Goal: Check status: Check status

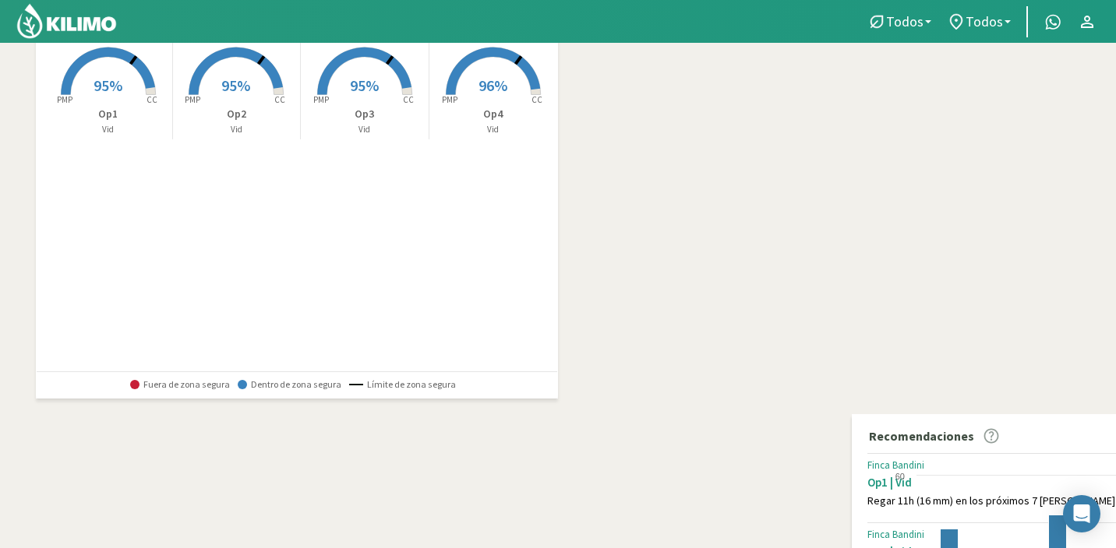
scroll to position [66, 0]
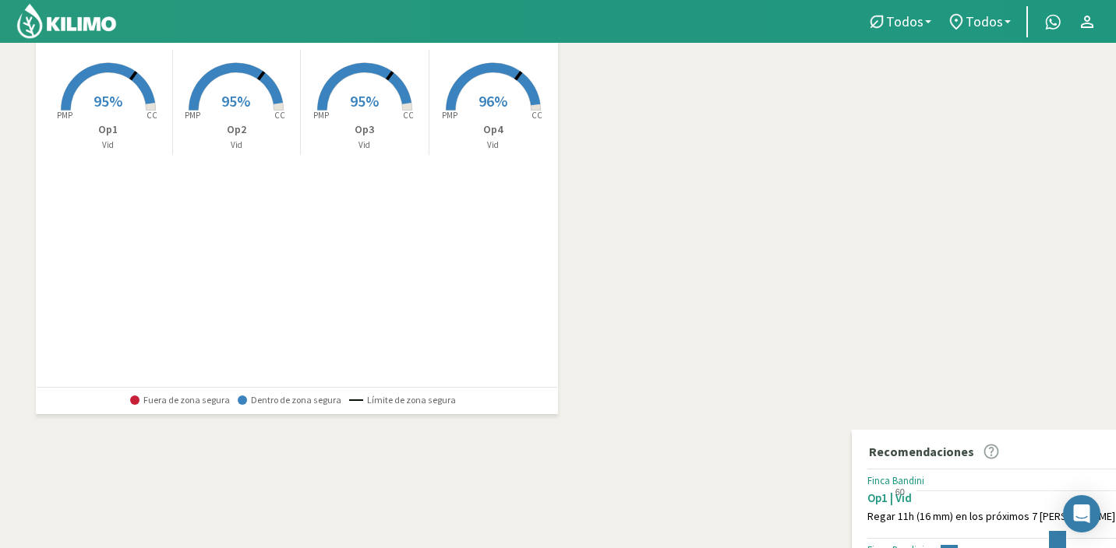
click at [853, 40] on link "−" at bounding box center [864, 27] width 23 height 23
click at [906, 211] on icon at bounding box center [1051, 181] width 291 height 69
click at [853, 16] on link "+" at bounding box center [864, 4] width 23 height 23
click at [844, 140] on div "+ − Leaflet | © Esri" at bounding box center [844, 159] width 0 height 351
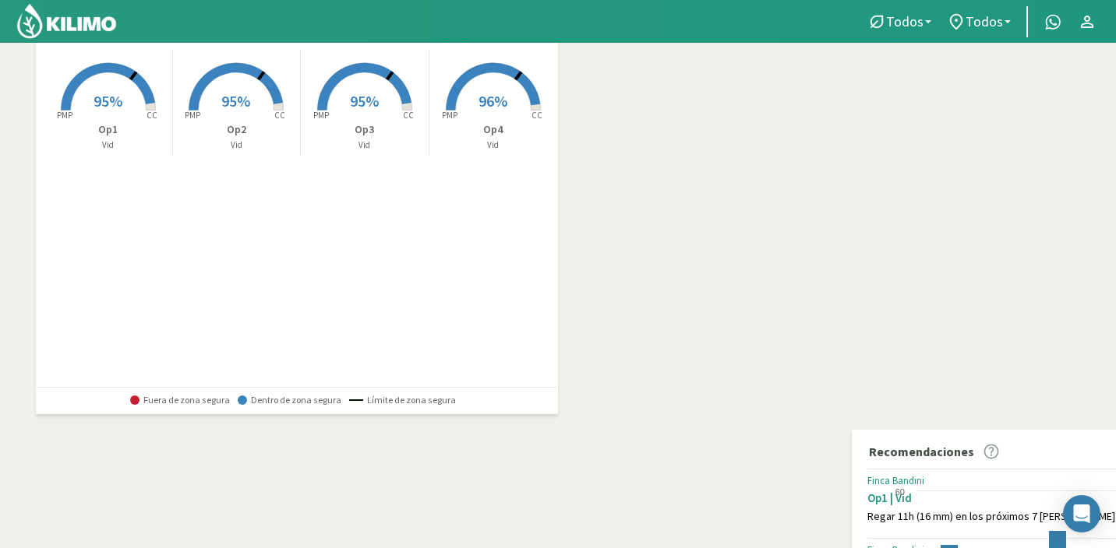
click at [820, 197] on icon at bounding box center [1082, 171] width 524 height 145
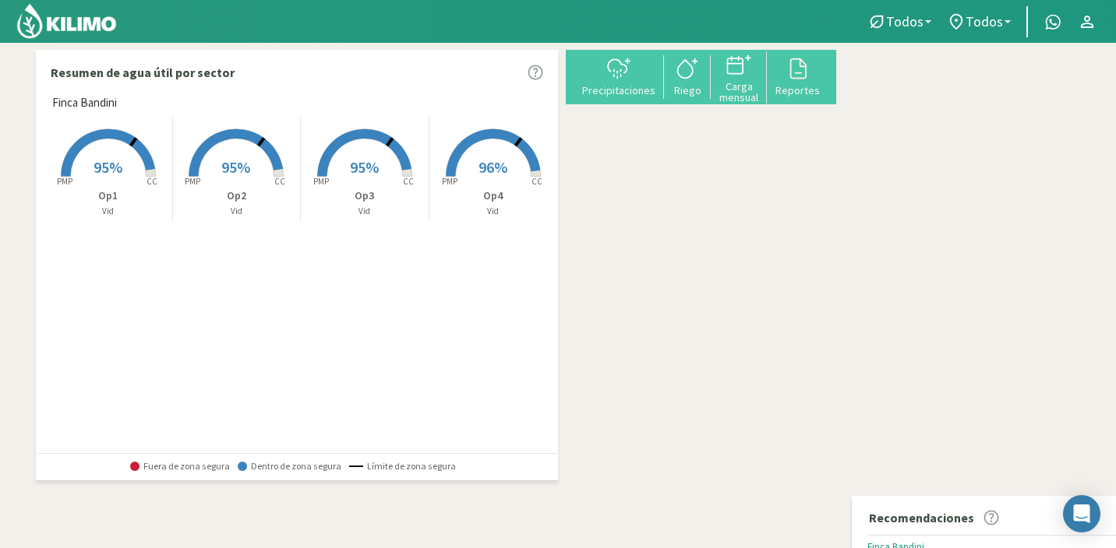
scroll to position [0, 0]
click at [853, 106] on link "−" at bounding box center [864, 94] width 23 height 23
click at [909, 302] on icon at bounding box center [1054, 268] width 291 height 69
click at [497, 168] on span "96%" at bounding box center [492, 166] width 29 height 19
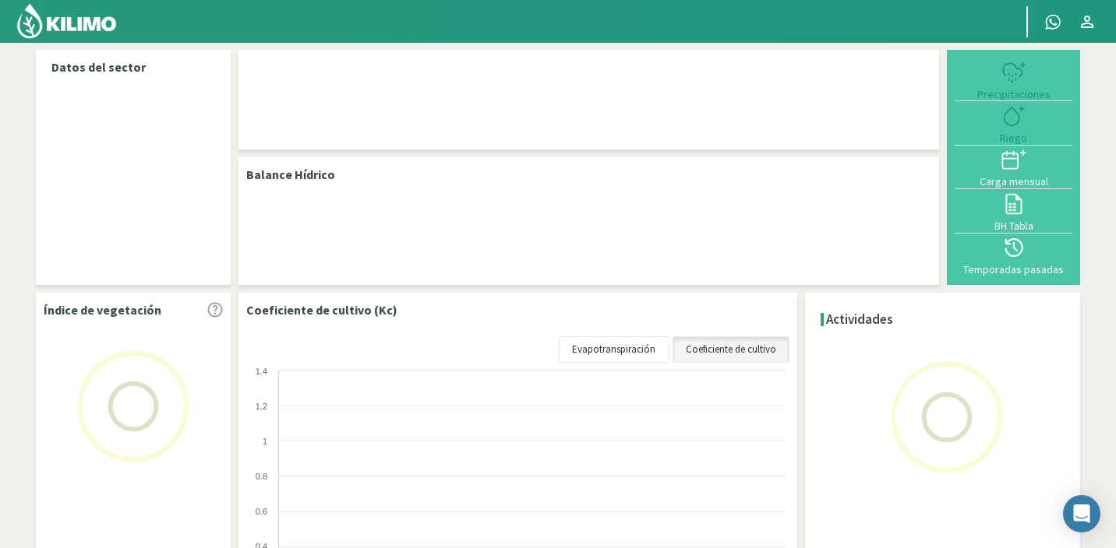
select select "3: Object"
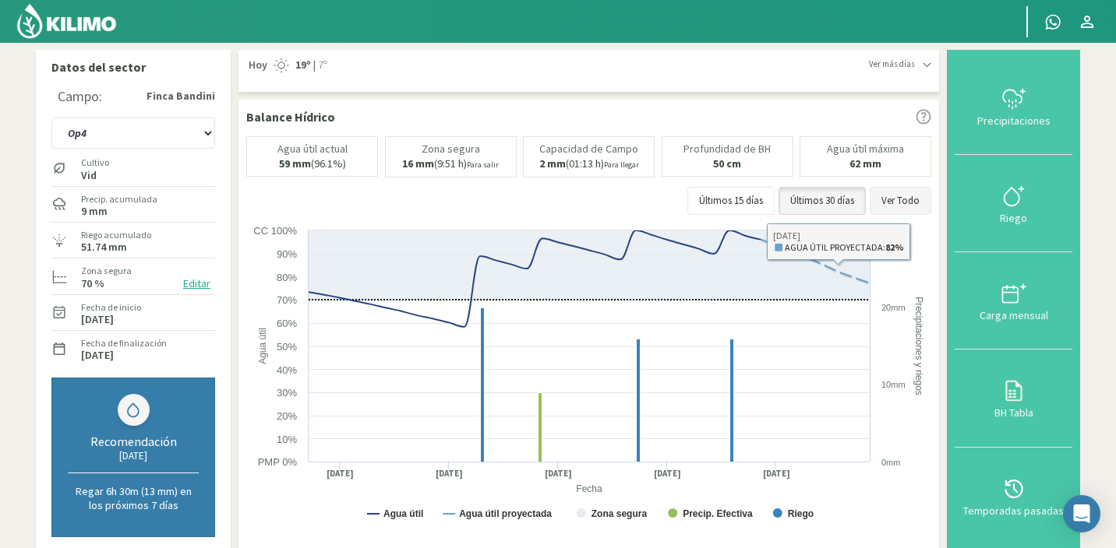
click at [894, 205] on button "Ver Todo" at bounding box center [900, 201] width 62 height 28
